Goal: Information Seeking & Learning: Find specific page/section

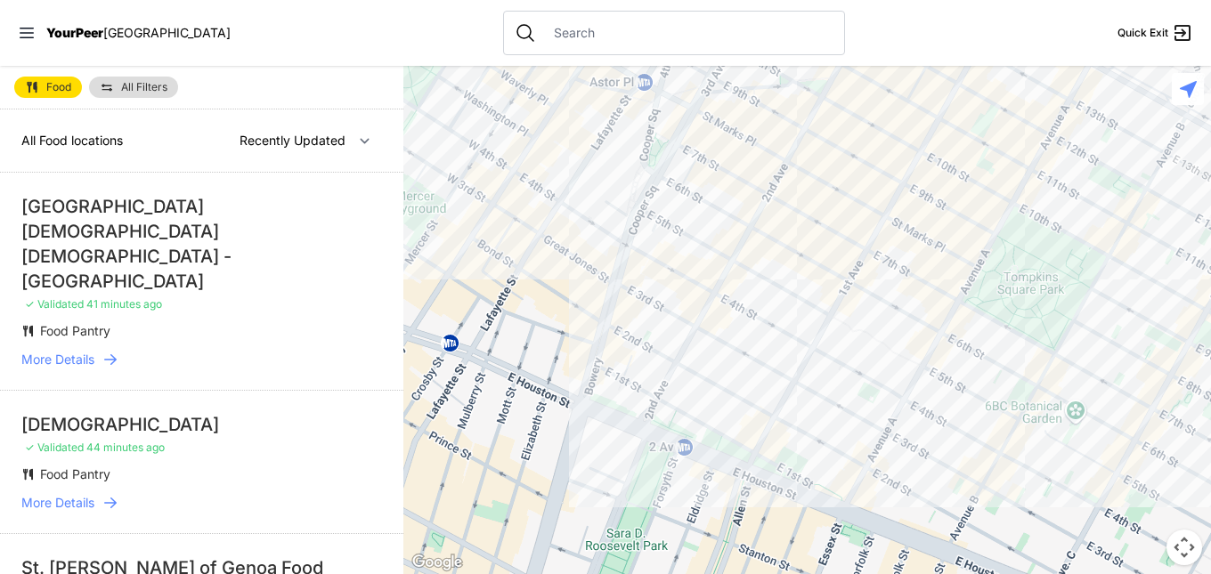
select select "nearby"
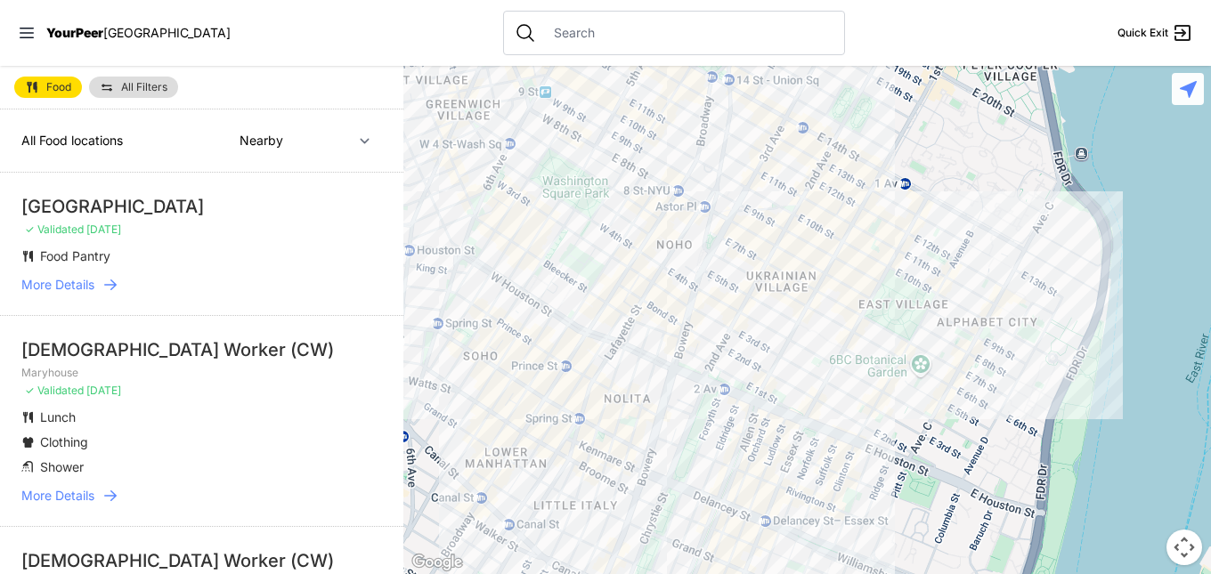
click at [1181, 553] on button "Map camera controls" at bounding box center [1184, 548] width 36 height 36
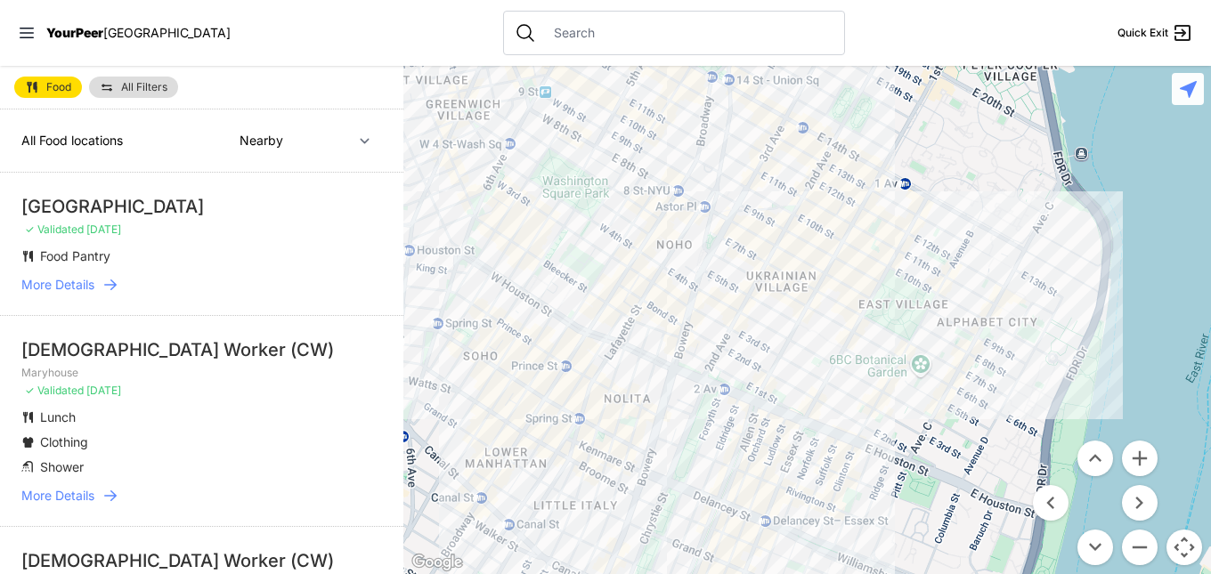
click at [1196, 450] on div at bounding box center [806, 320] width 807 height 508
click at [1191, 91] on icon at bounding box center [1188, 88] width 17 height 17
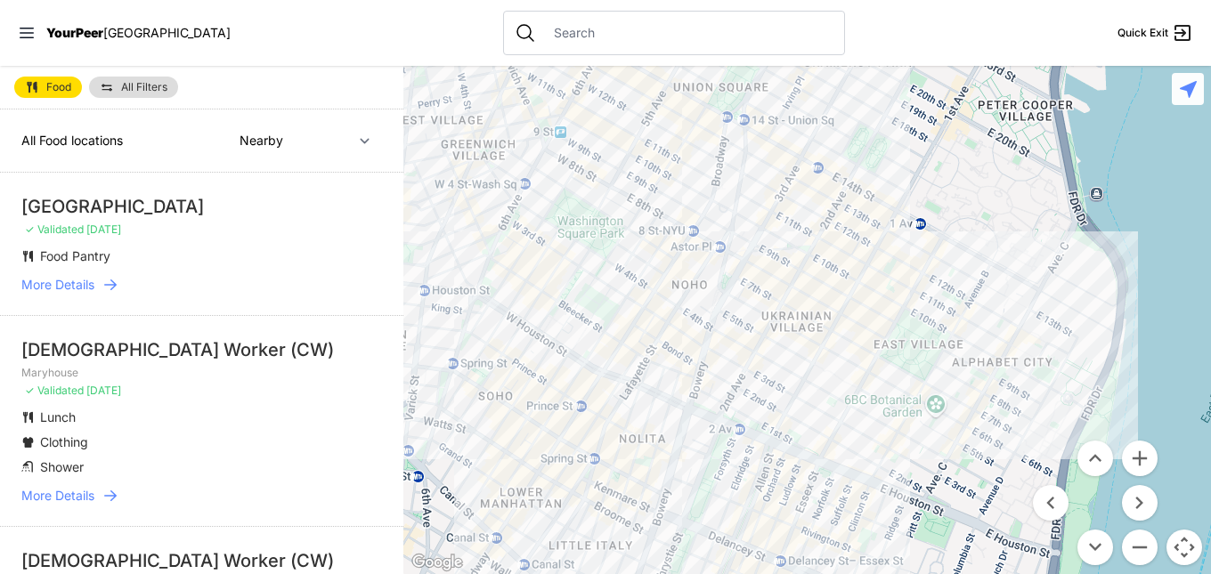
click at [1191, 91] on icon at bounding box center [1188, 88] width 17 height 17
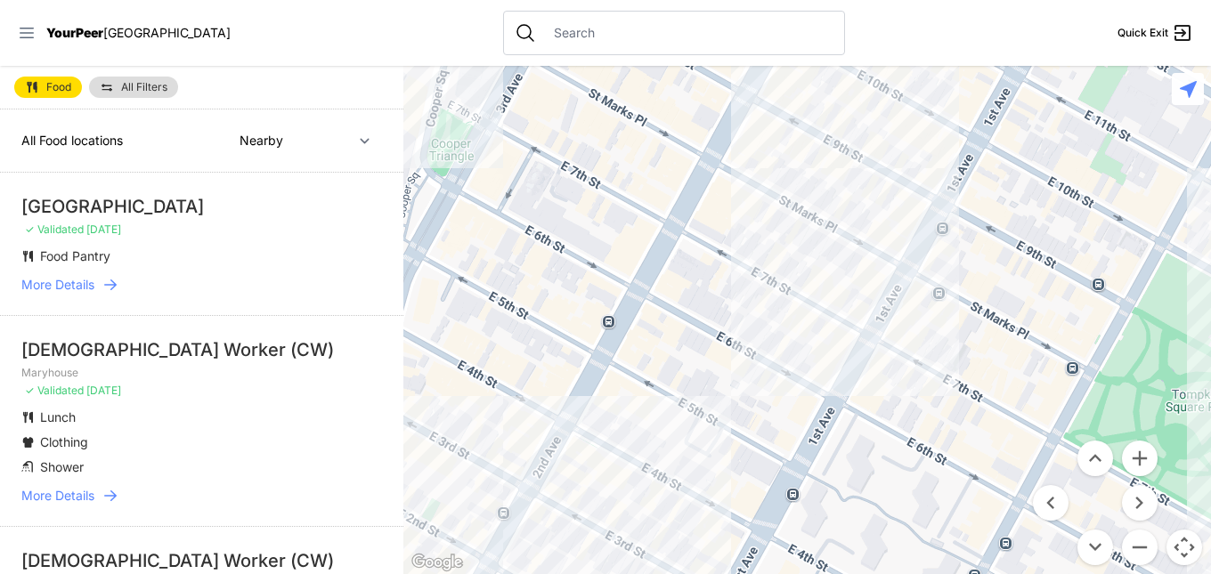
click at [29, 34] on icon at bounding box center [27, 33] width 18 height 18
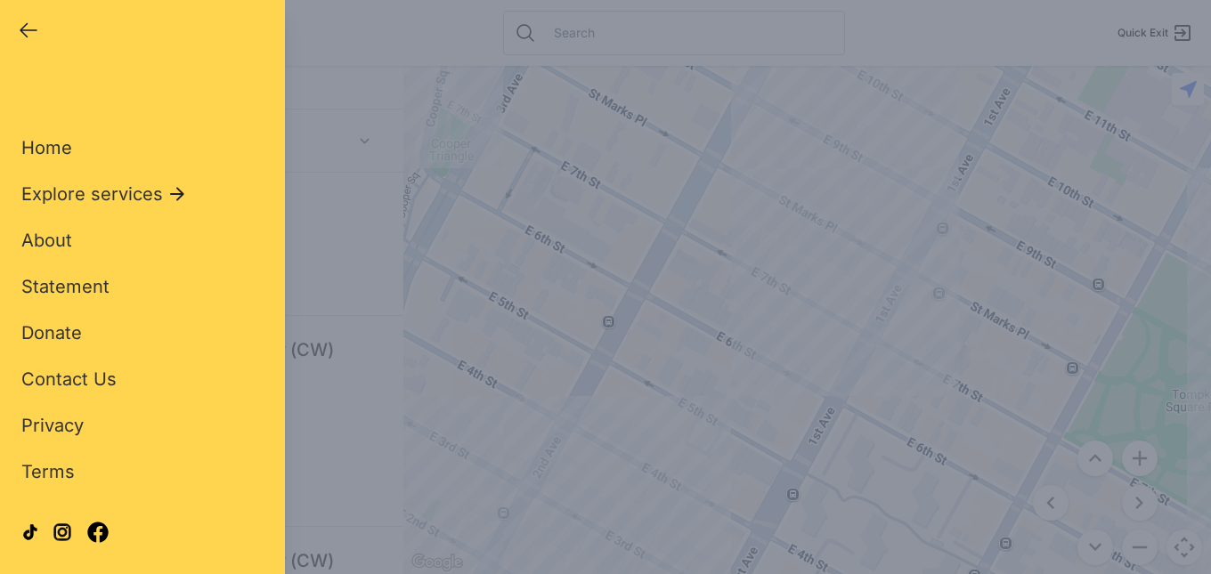
click at [709, 264] on div "Close panel YourPeer [GEOGRAPHIC_DATA] Quick Exit Single Adult Families Soup Ki…" at bounding box center [605, 287] width 1211 height 574
click at [21, 30] on icon "button" at bounding box center [28, 30] width 16 height 13
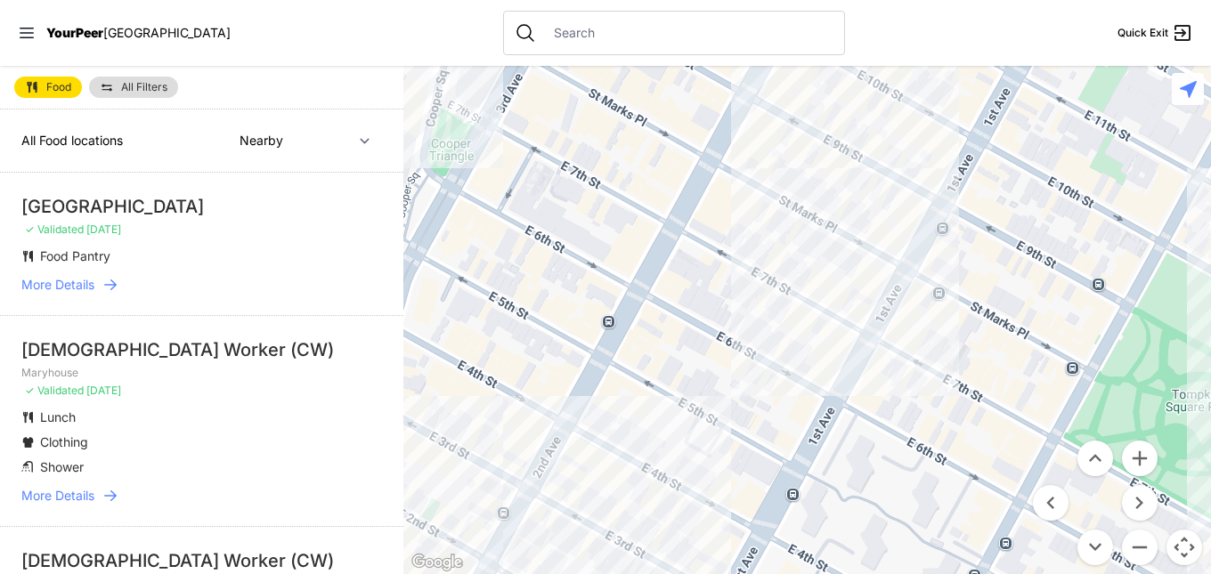
click at [133, 91] on span "All Filters" at bounding box center [144, 87] width 46 height 11
click at [244, 125] on select "Nearby Recently Updated Most Services" at bounding box center [305, 141] width 154 height 34
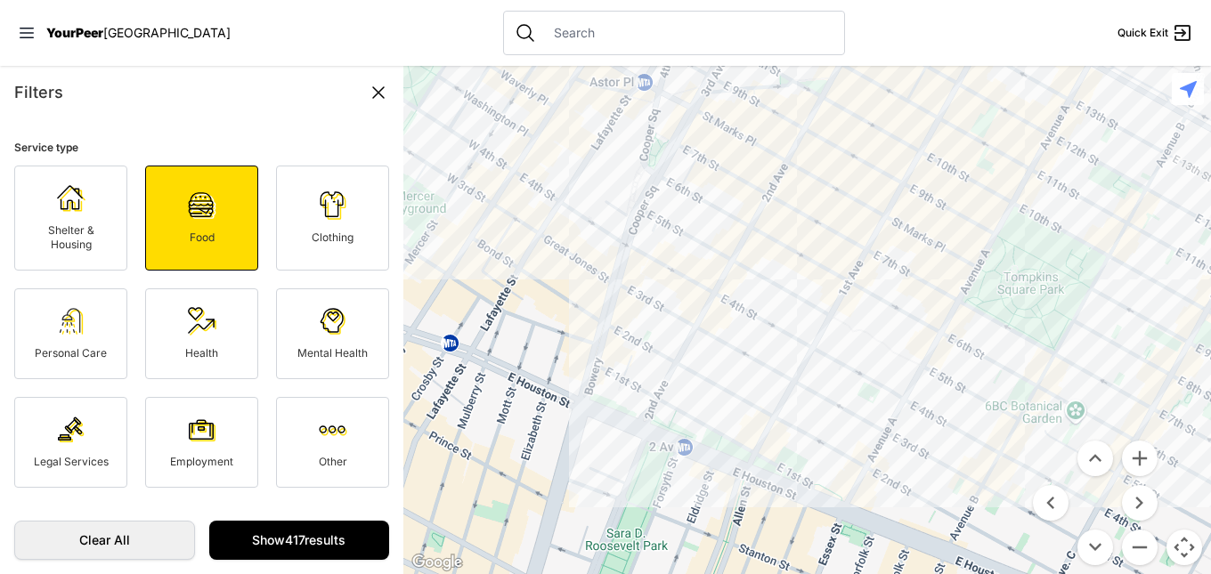
click at [228, 124] on select "Nearby Recently Updated Most Services" at bounding box center [305, 141] width 154 height 34
click at [88, 219] on link "Shelter & Housing" at bounding box center [70, 218] width 113 height 105
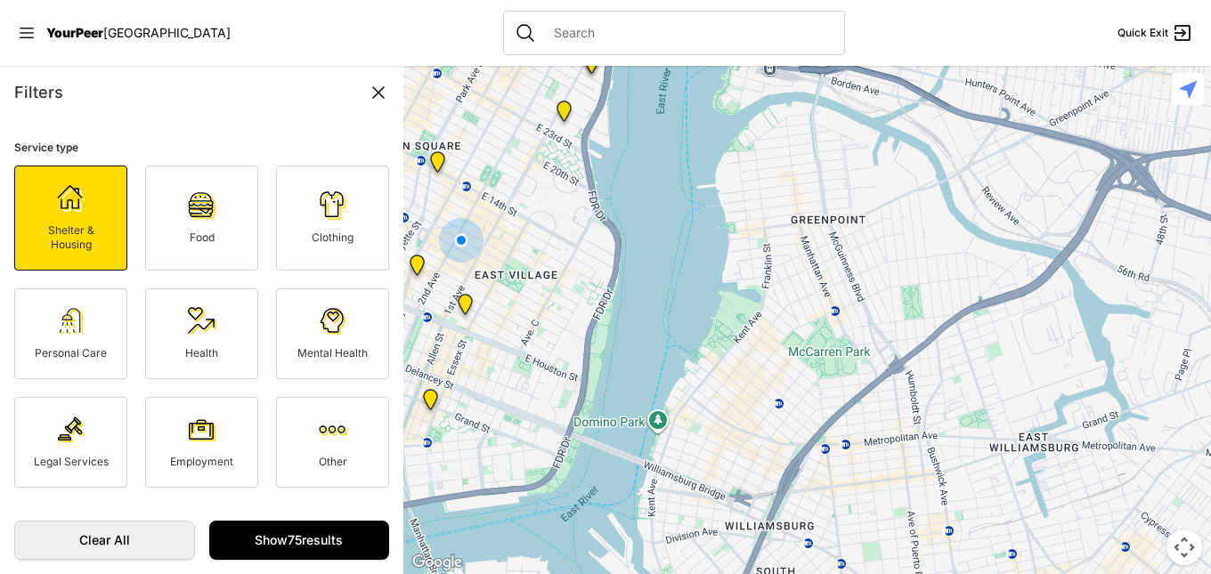
drag, startPoint x: 1052, startPoint y: 424, endPoint x: 667, endPoint y: 372, distance: 388.9
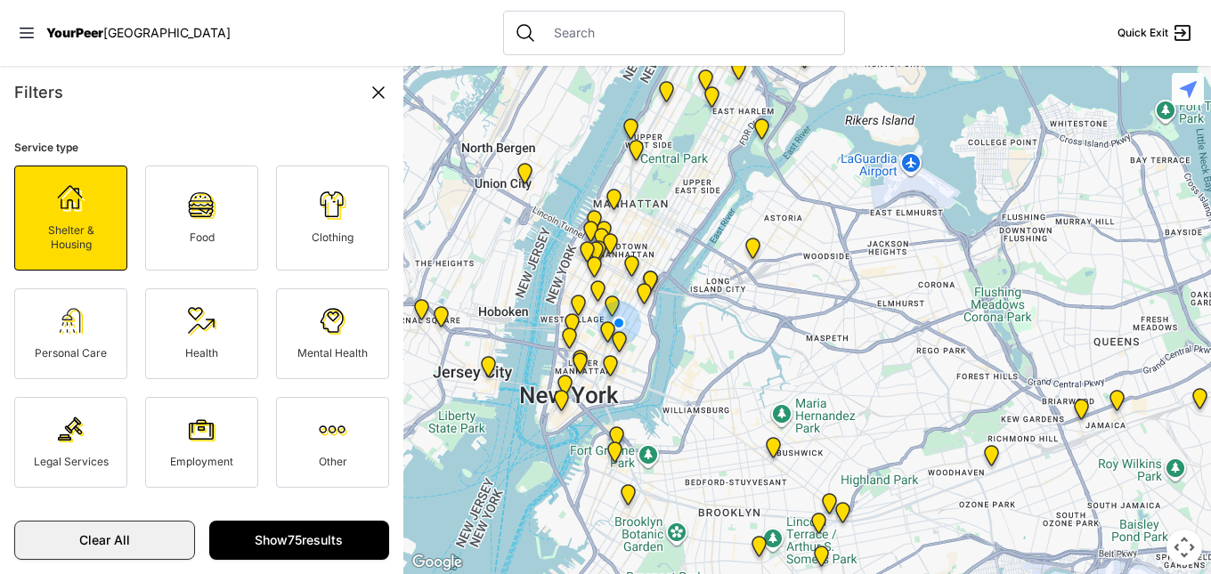
click at [95, 541] on span "Clear All" at bounding box center [104, 540] width 143 height 18
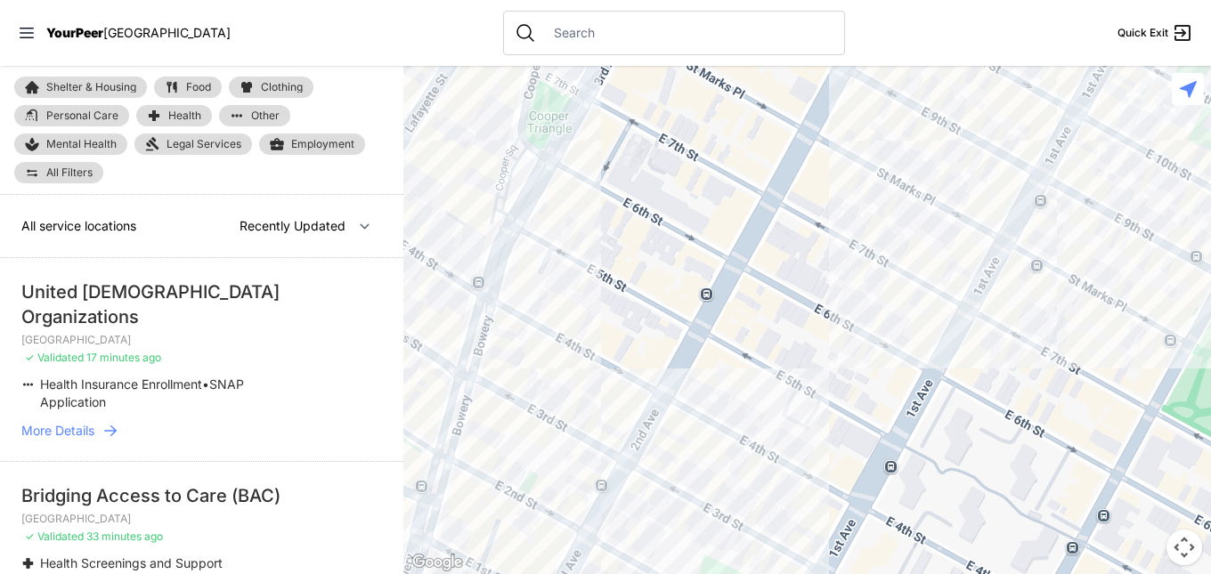
select select "nearby"
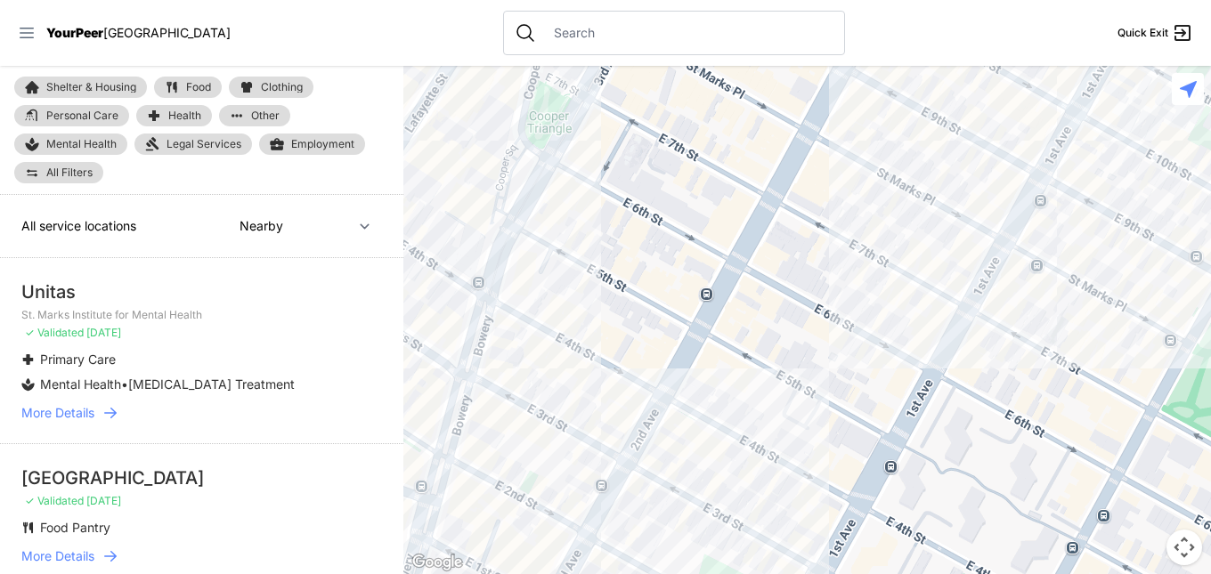
click at [35, 36] on icon at bounding box center [27, 33] width 18 height 18
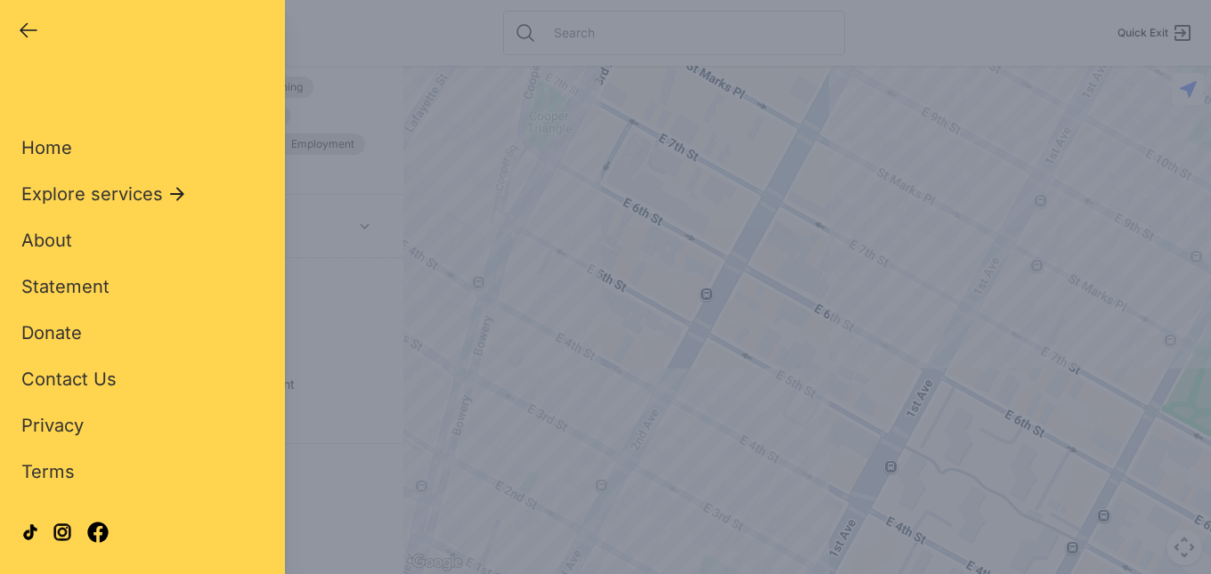
click at [27, 33] on icon "button" at bounding box center [28, 30] width 21 height 21
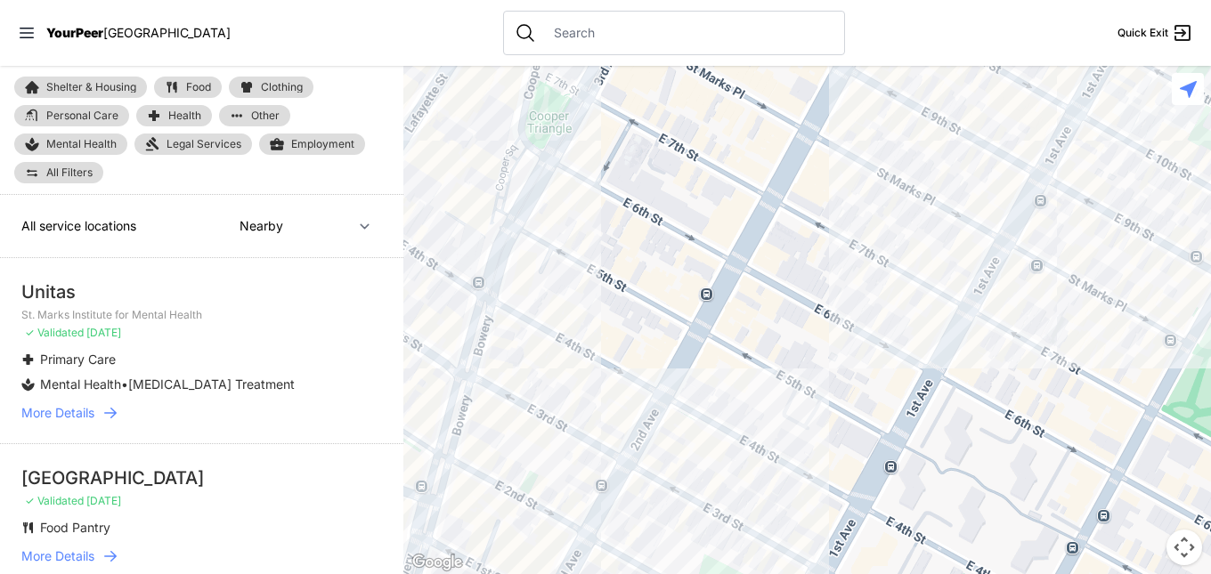
click at [81, 220] on span "All service locations" at bounding box center [78, 225] width 115 height 15
click at [296, 228] on select "Nearby Recently Updated Most Services" at bounding box center [305, 226] width 154 height 34
click at [543, 28] on input "text" at bounding box center [688, 33] width 290 height 18
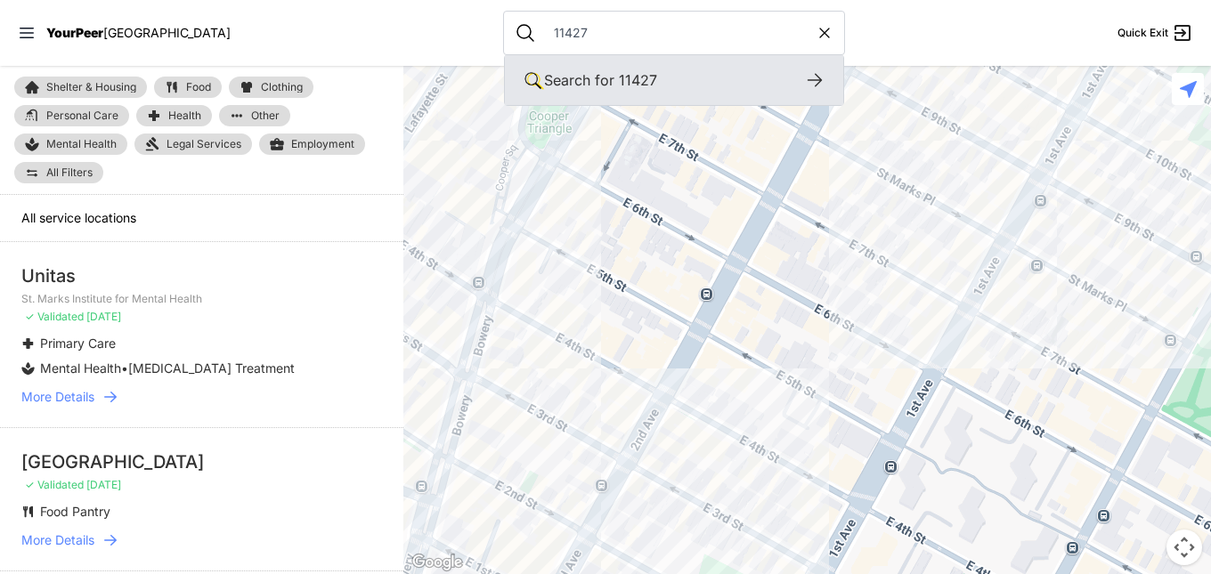
type input "11427"
click at [807, 82] on icon at bounding box center [814, 80] width 14 height 13
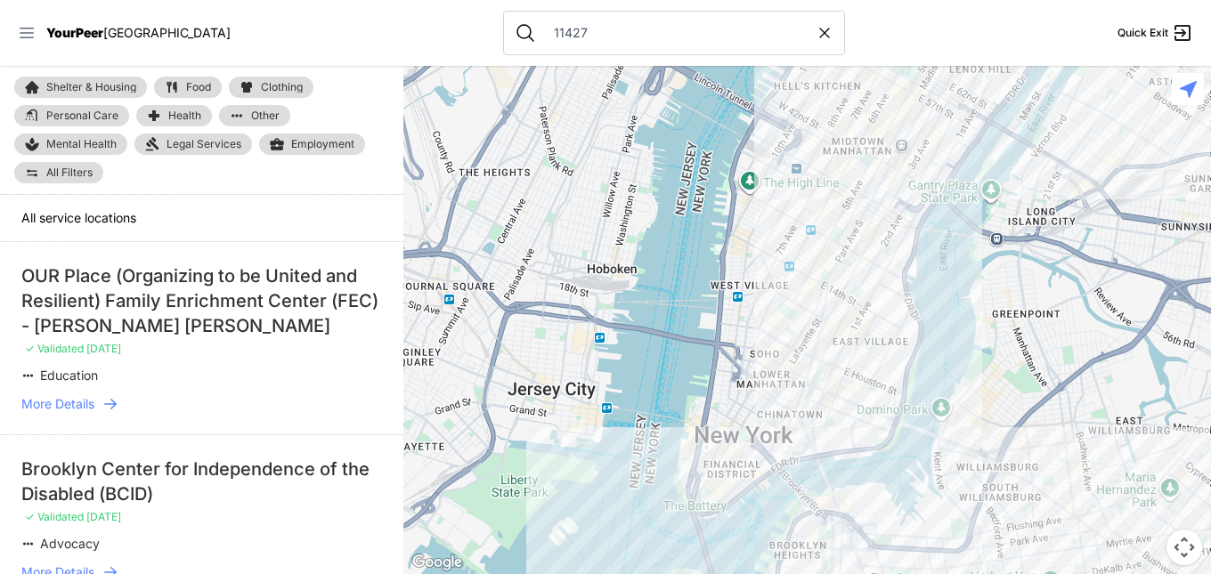
click at [20, 36] on icon at bounding box center [27, 33] width 18 height 18
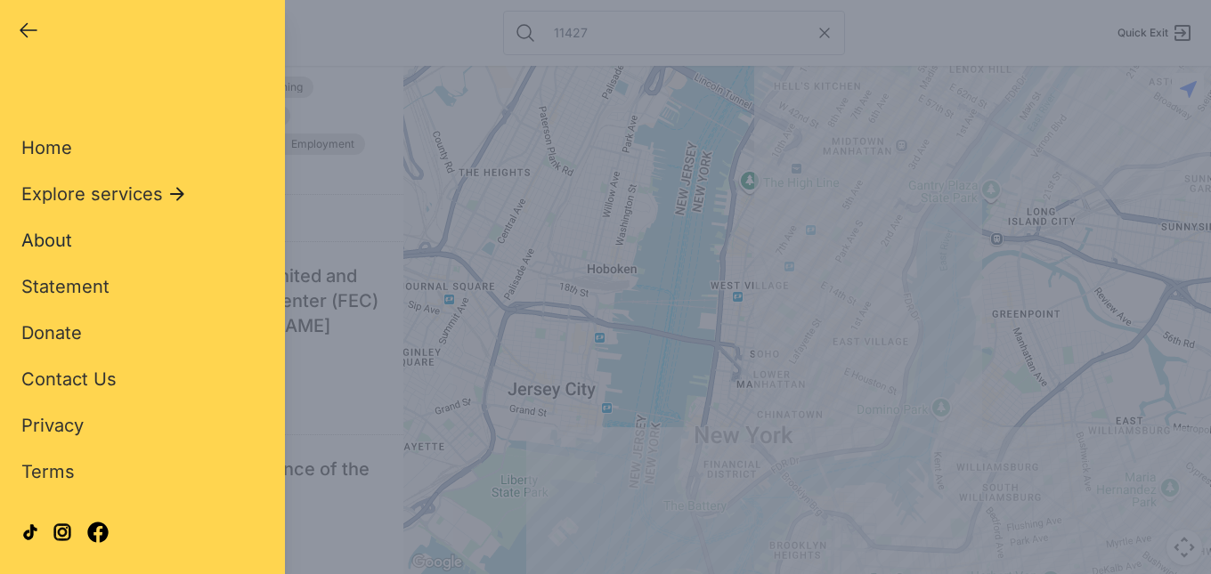
click at [43, 230] on span "About" at bounding box center [46, 240] width 51 height 21
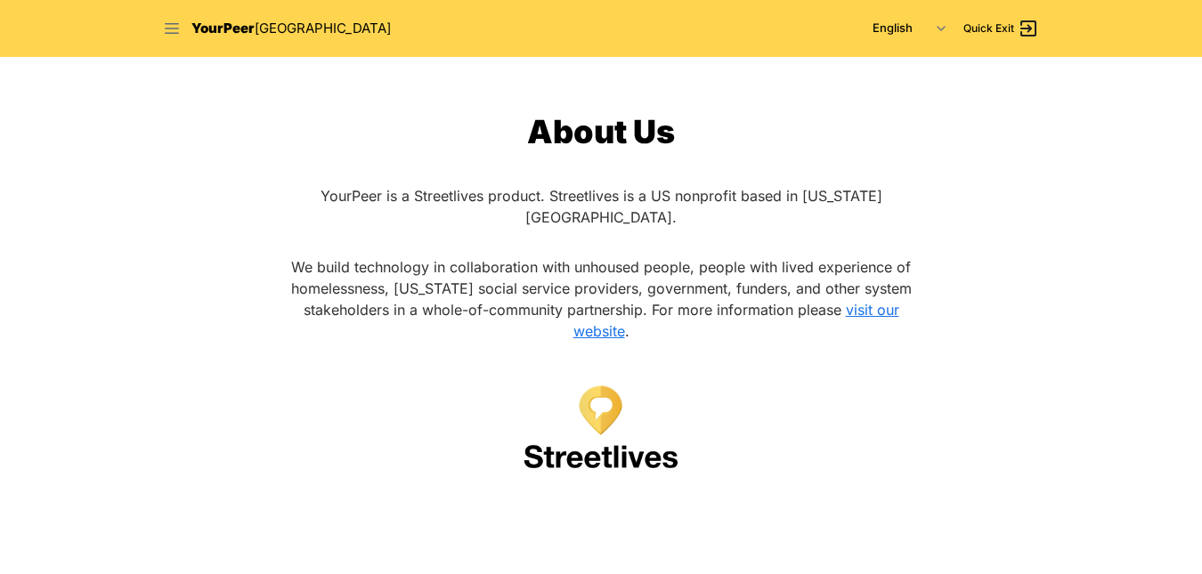
click at [169, 24] on icon at bounding box center [172, 28] width 14 height 11
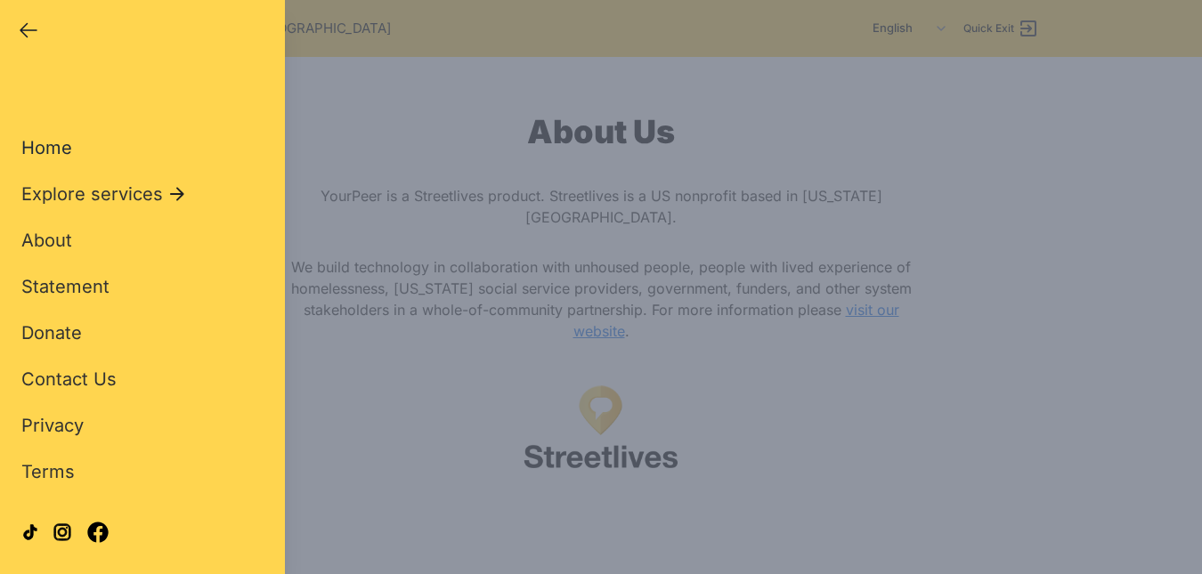
click at [43, 149] on span "Home" at bounding box center [46, 147] width 51 height 21
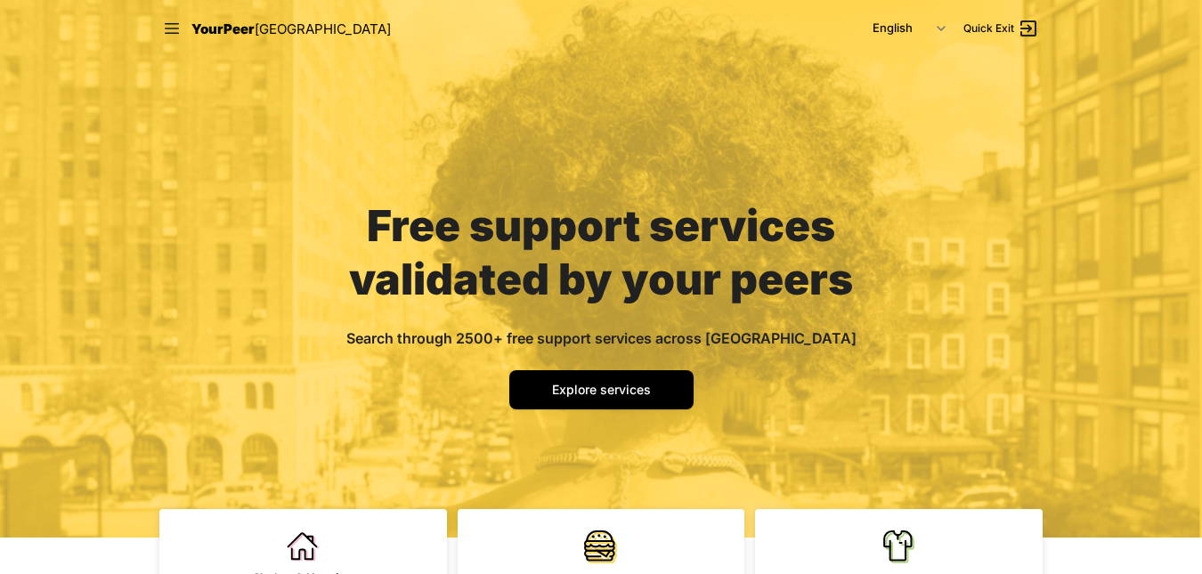
click at [1000, 25] on span "Quick Exit" at bounding box center [988, 28] width 51 height 14
